Goal: Task Accomplishment & Management: Manage account settings

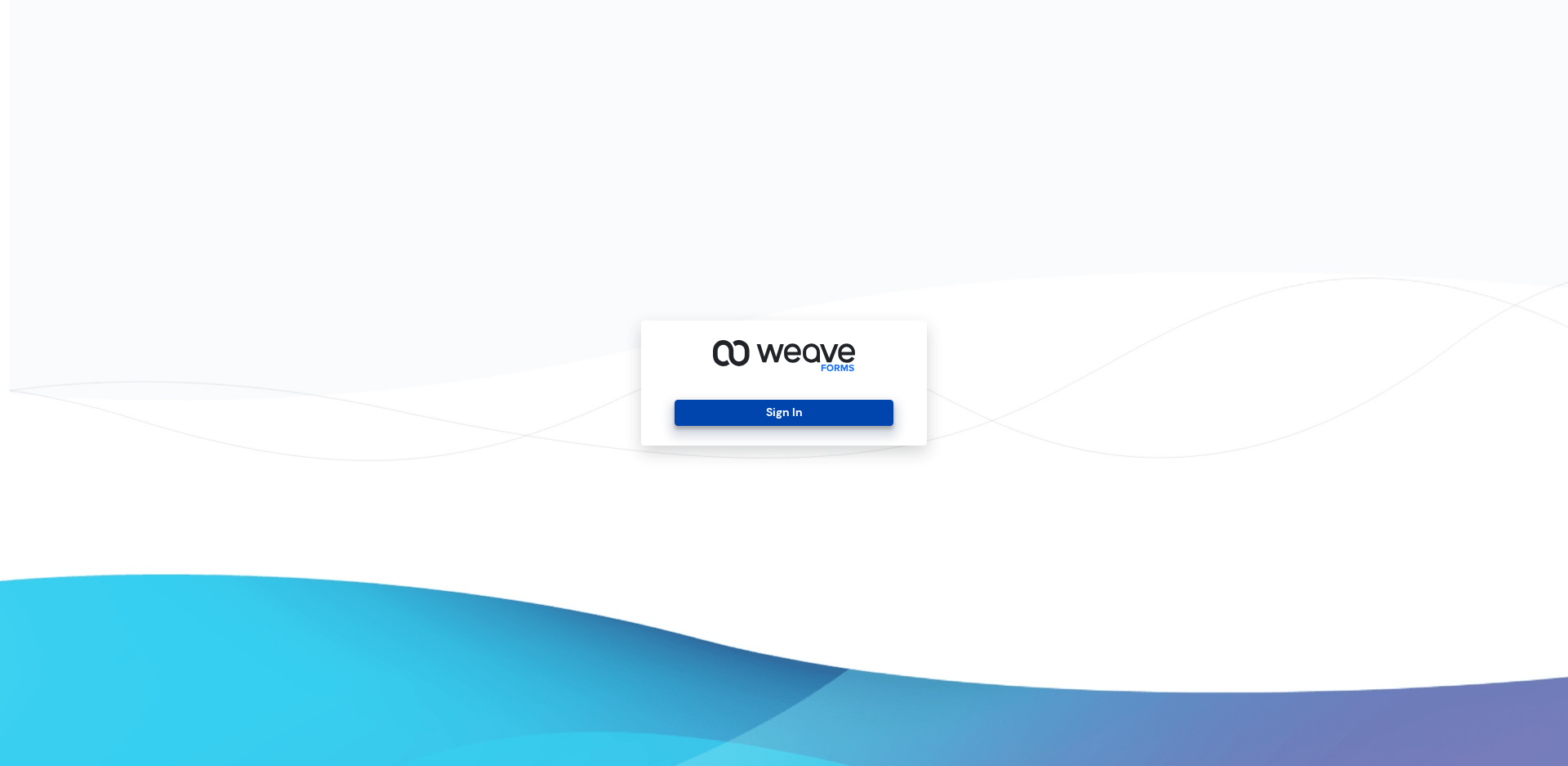
click at [781, 408] on button "Sign In" at bounding box center [784, 412] width 218 height 26
